Goal: Information Seeking & Learning: Find specific page/section

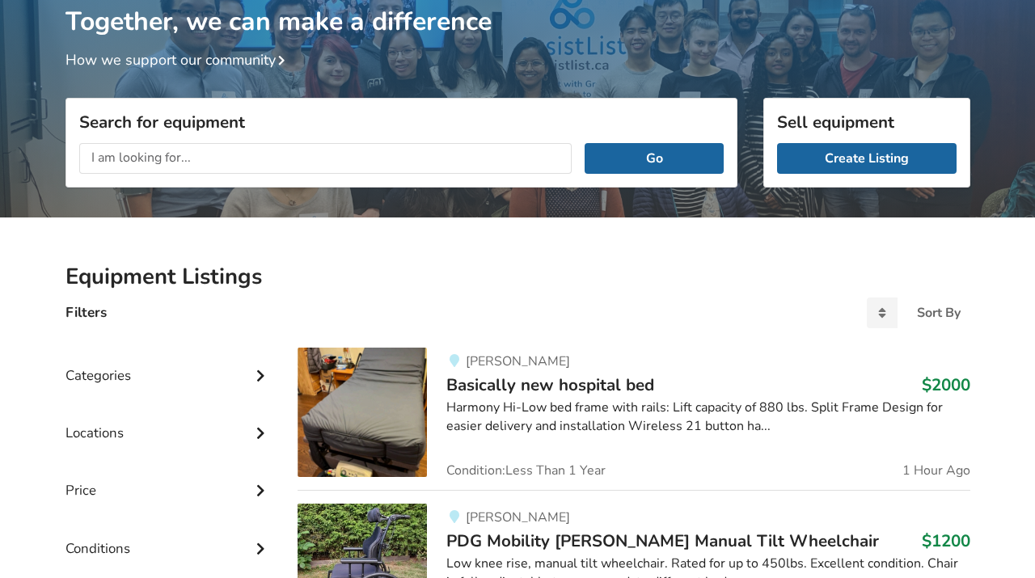
scroll to position [92, 0]
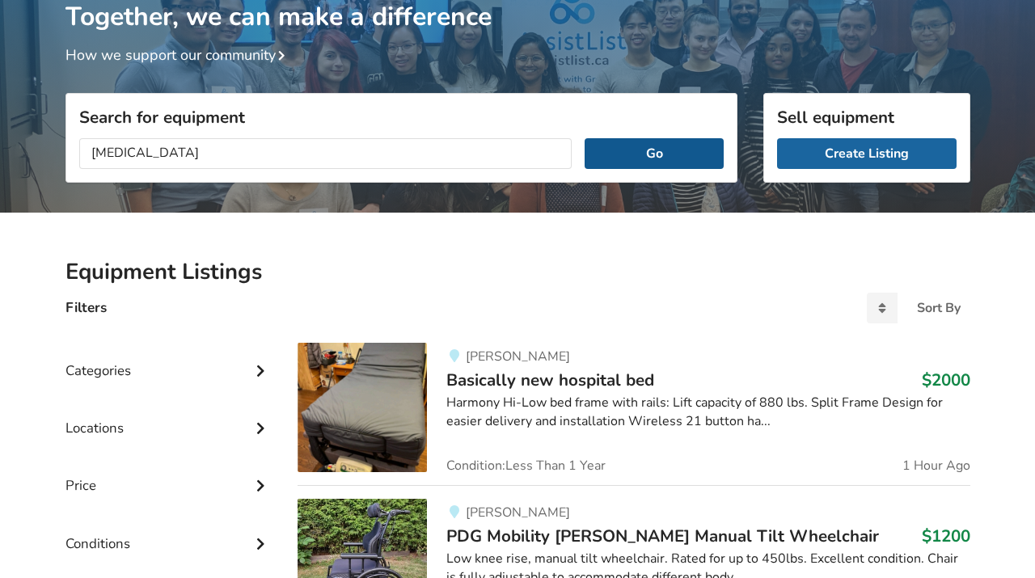
type input "[MEDICAL_DATA]"
click at [648, 150] on button "Go" at bounding box center [654, 153] width 138 height 31
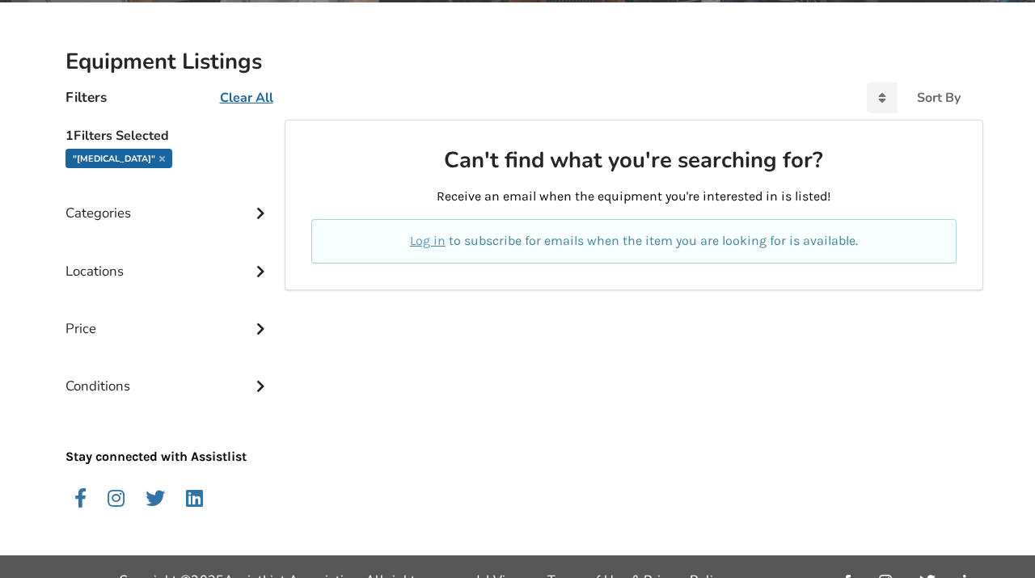
scroll to position [306, 0]
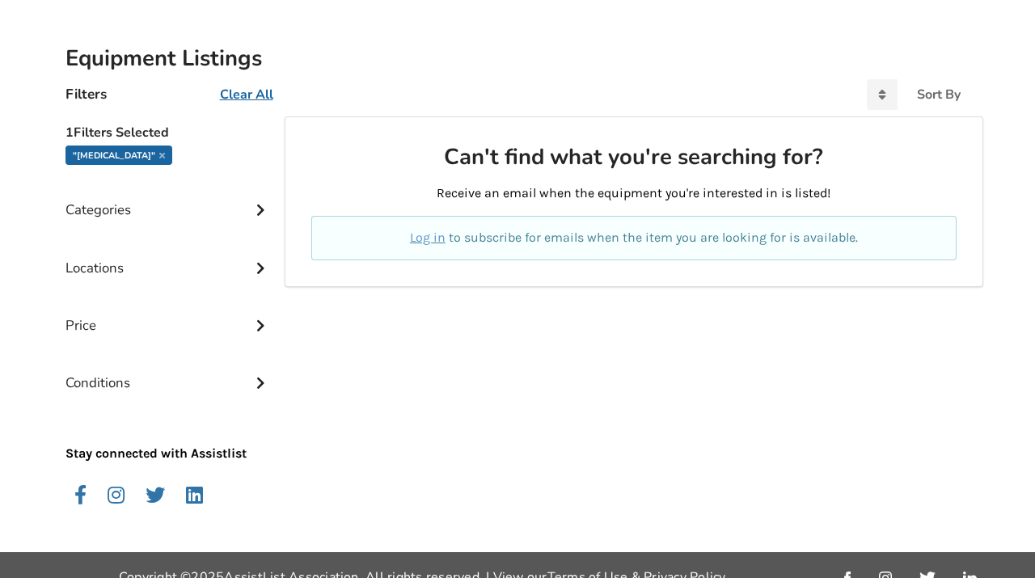
click at [257, 207] on icon at bounding box center [260, 208] width 16 height 14
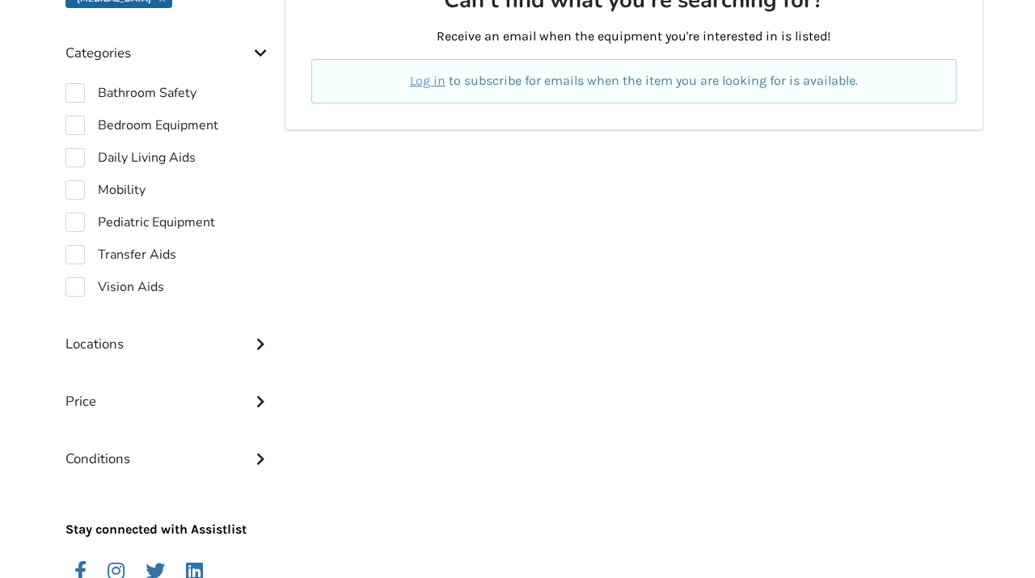
scroll to position [468, 0]
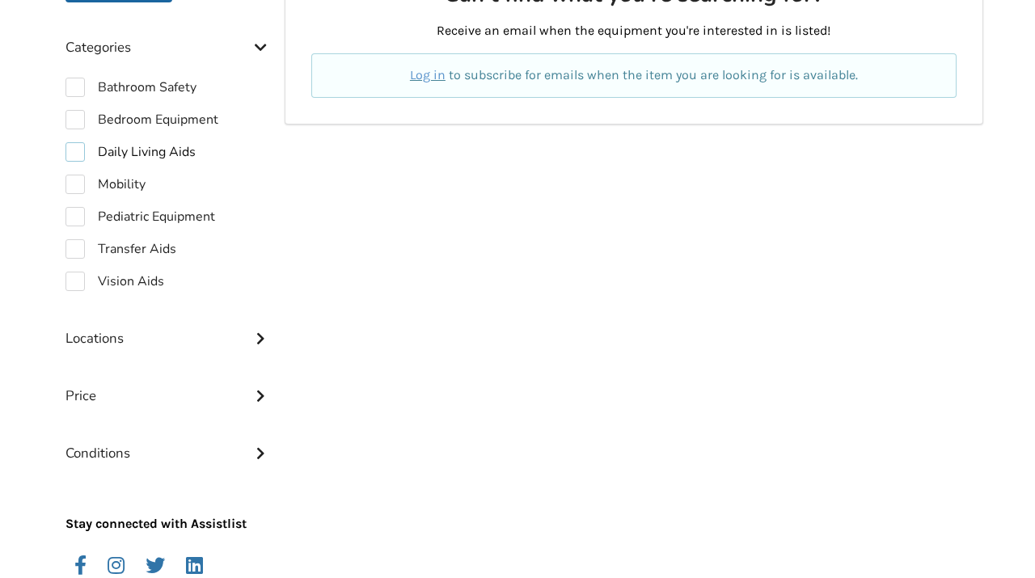
click at [82, 147] on label "Daily Living Aids" at bounding box center [131, 151] width 130 height 19
checkbox input "true"
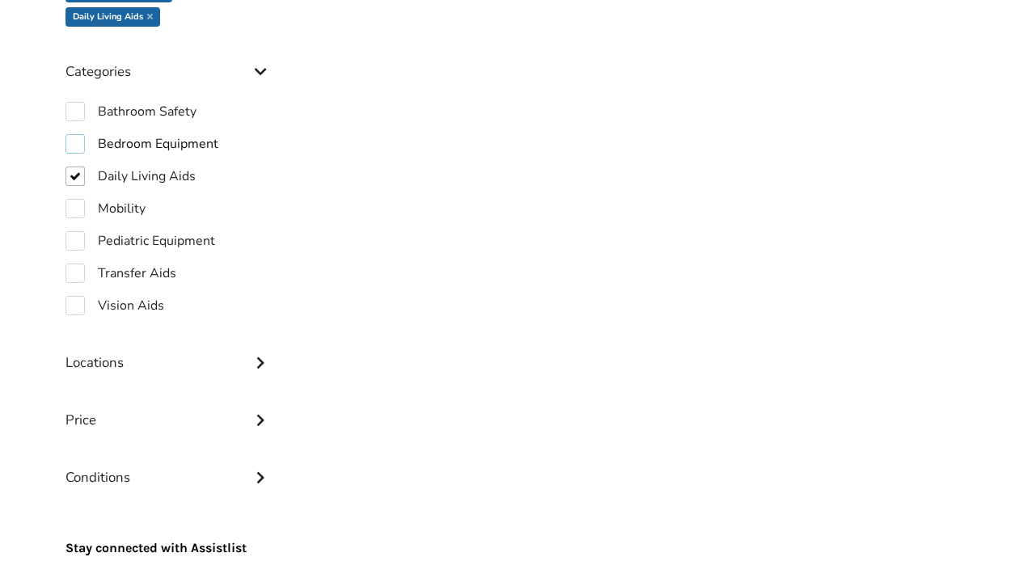
click at [70, 134] on label "Bedroom Equipment" at bounding box center [142, 143] width 153 height 19
checkbox input "true"
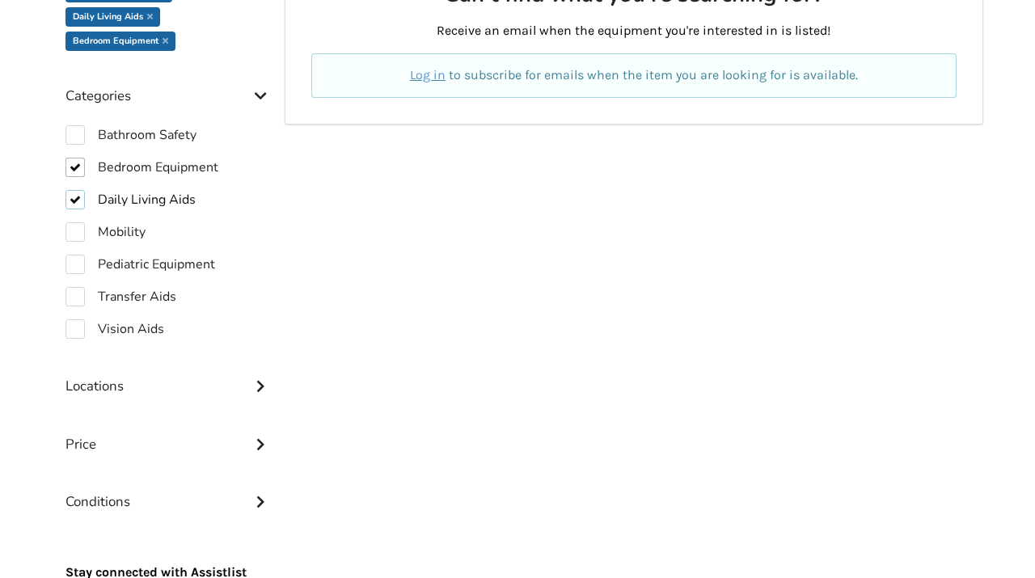
click at [77, 190] on label "Daily Living Aids" at bounding box center [131, 199] width 130 height 19
checkbox input "false"
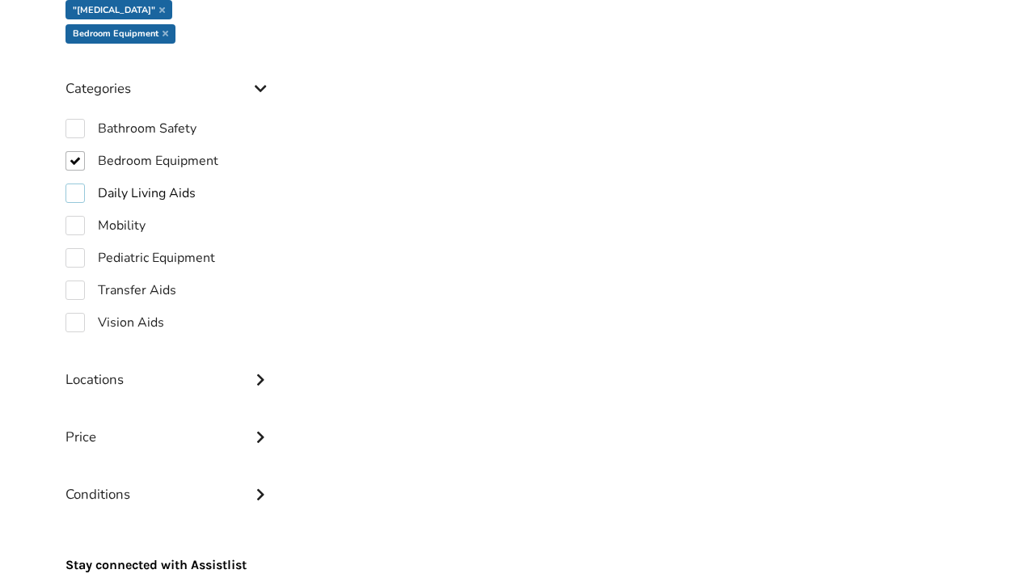
scroll to position [451, 0]
click at [74, 152] on label "Bedroom Equipment" at bounding box center [142, 161] width 153 height 19
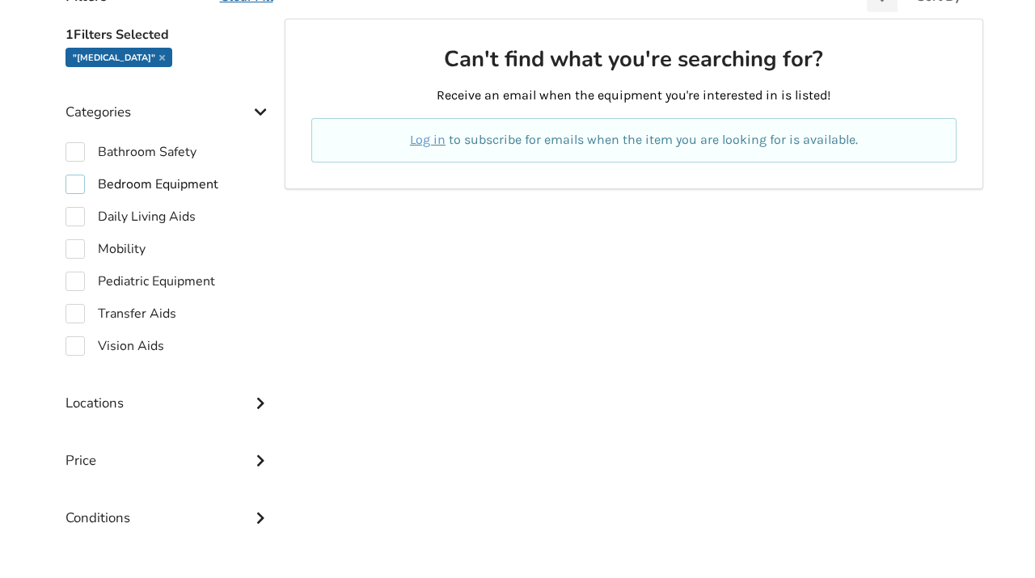
scroll to position [396, 0]
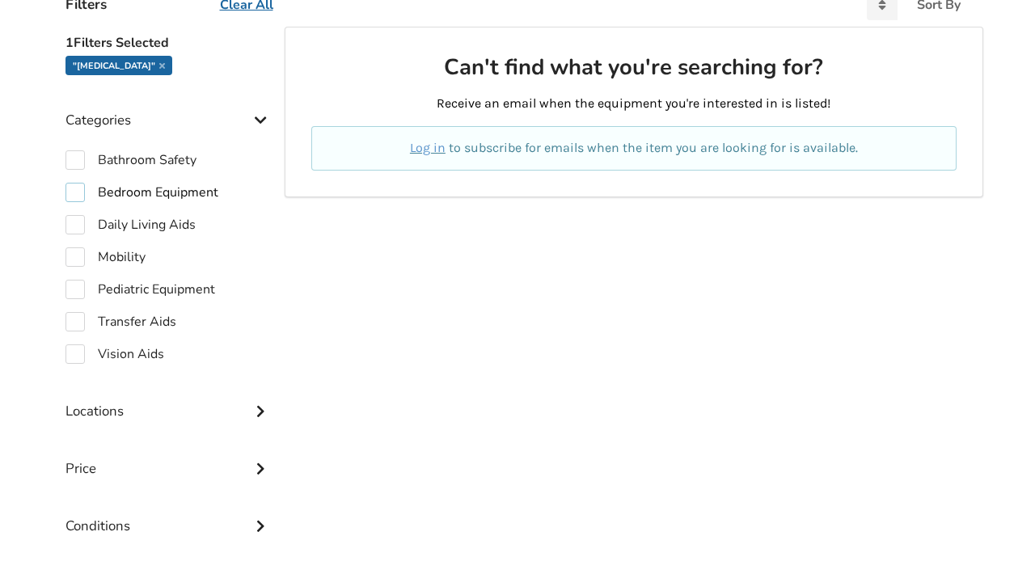
click at [73, 186] on label "Bedroom Equipment" at bounding box center [142, 192] width 153 height 19
checkbox input "true"
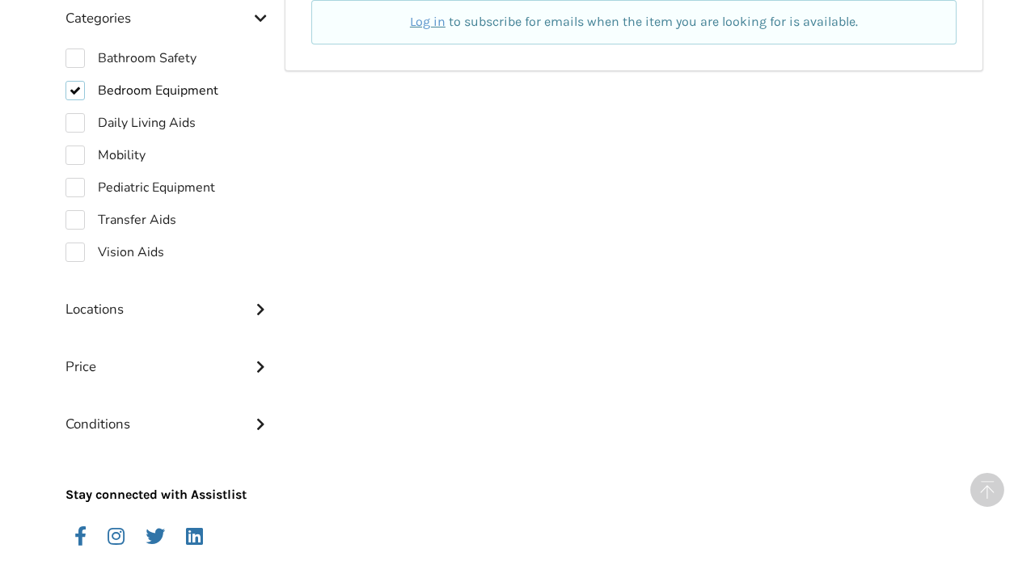
scroll to position [561, 0]
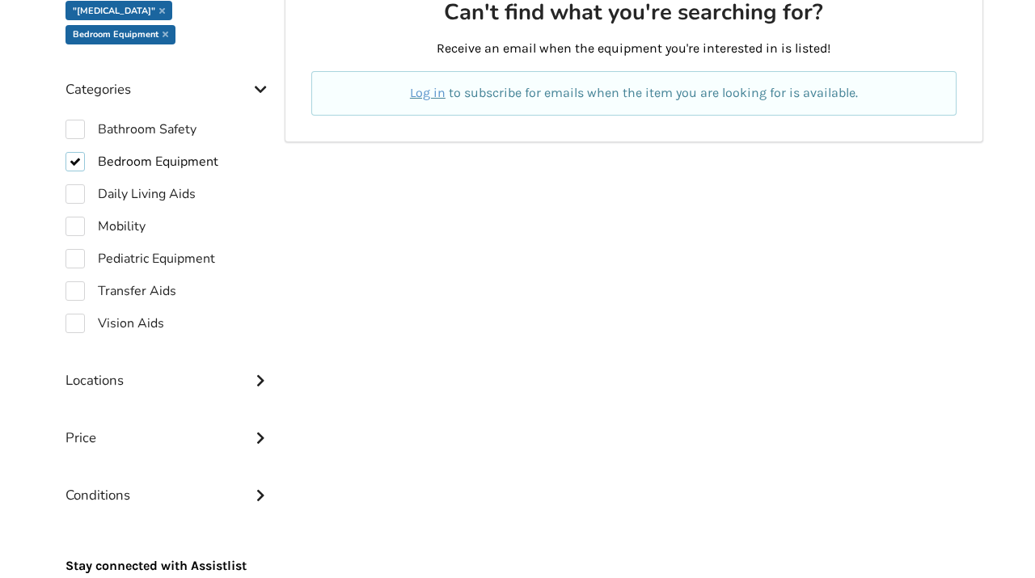
scroll to position [468, 0]
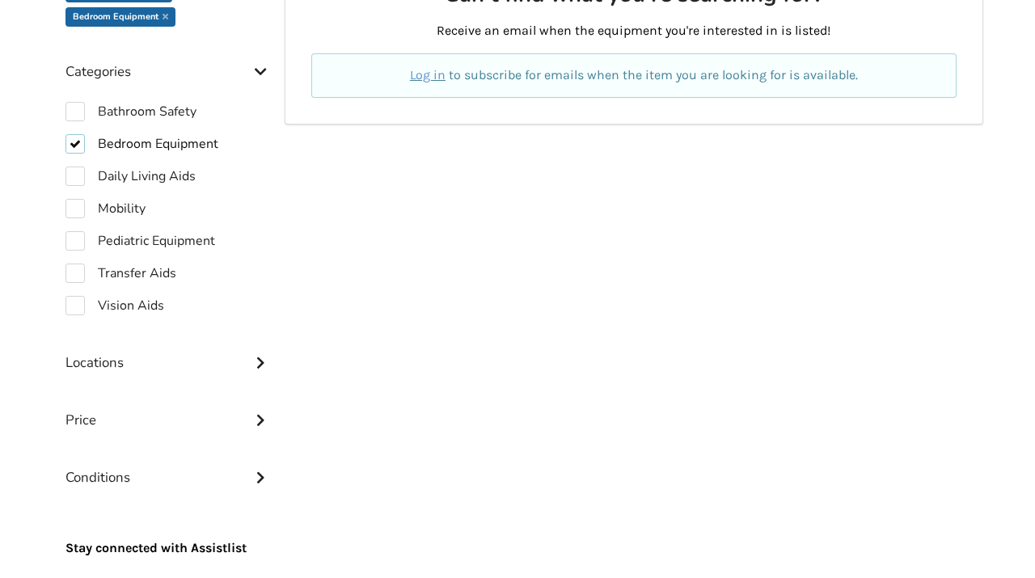
scroll to position [92, 0]
